Goal: Find specific page/section: Find specific page/section

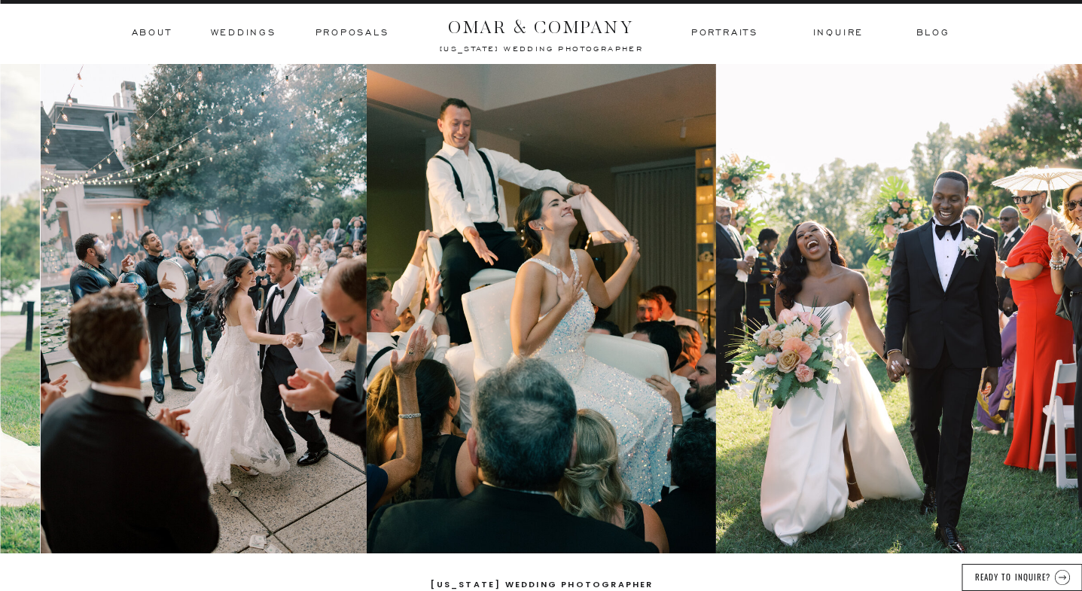
click at [247, 32] on h3 "Weddings" at bounding box center [243, 33] width 65 height 14
